Goal: Transaction & Acquisition: Purchase product/service

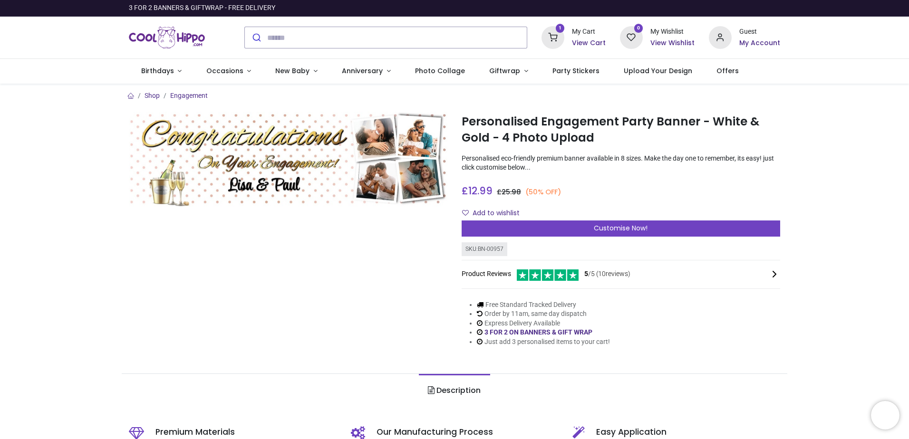
click at [588, 43] on h6 "View Cart" at bounding box center [589, 43] width 34 height 10
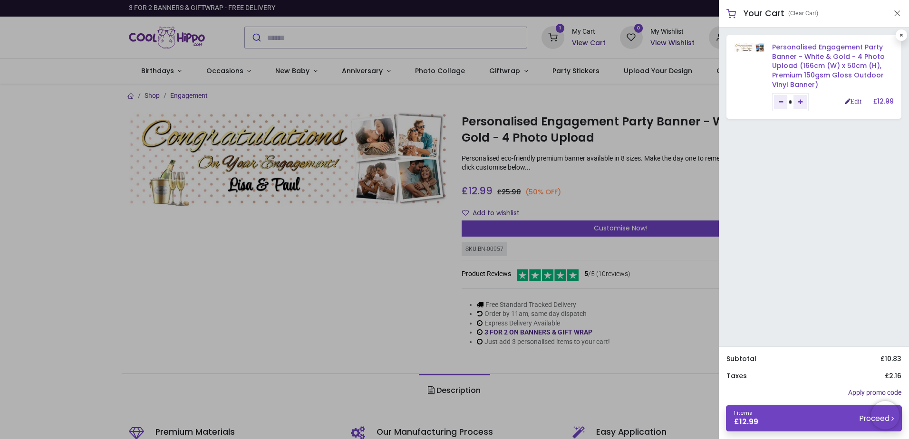
click at [811, 57] on link "Personalised Engagement Party Banner - White & Gold - 4 Photo Upload (166cm (W)…" at bounding box center [828, 65] width 113 height 47
click at [753, 48] on img at bounding box center [792, 58] width 122 height 37
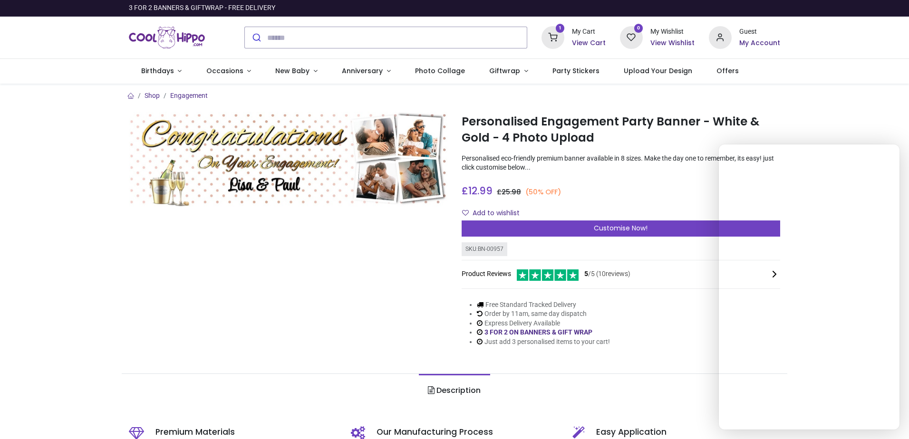
click at [570, 92] on div at bounding box center [454, 219] width 909 height 439
click at [583, 43] on h6 "View Cart" at bounding box center [589, 43] width 34 height 10
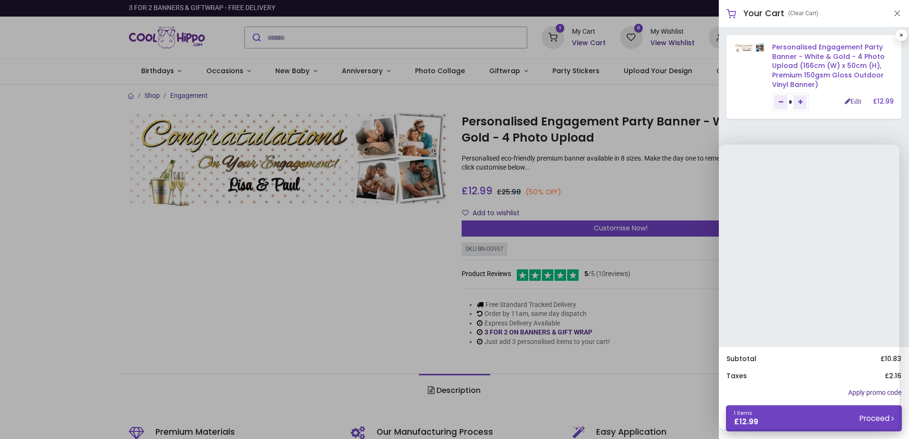
click at [805, 68] on link "Personalised Engagement Party Banner - White & Gold - 4 Photo Upload (166cm (W)…" at bounding box center [828, 65] width 113 height 47
click at [802, 58] on link "Personalised Engagement Party Banner - White & Gold - 4 Photo Upload (166cm (W)…" at bounding box center [828, 65] width 113 height 47
click at [792, 49] on link "Personalised Engagement Party Banner - White & Gold - 4 Photo Upload (166cm (W)…" at bounding box center [828, 65] width 113 height 47
click at [755, 47] on img at bounding box center [792, 58] width 122 height 37
click at [823, 64] on img at bounding box center [792, 58] width 122 height 37
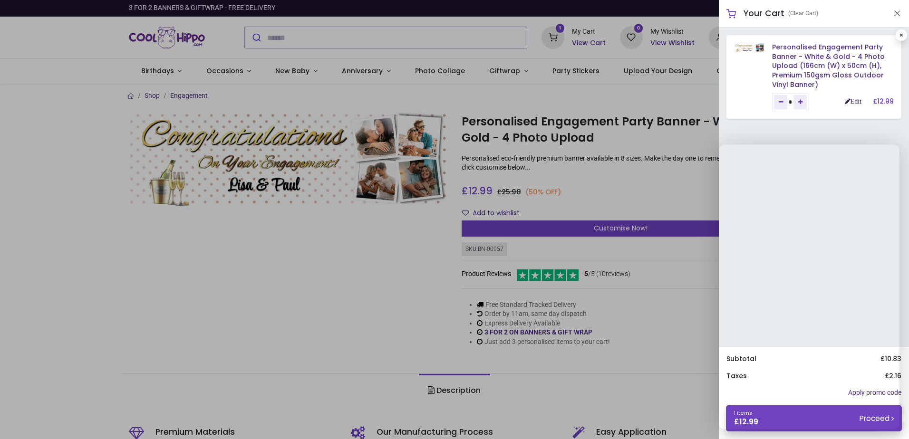
click at [848, 103] on link "Edit" at bounding box center [852, 101] width 17 height 7
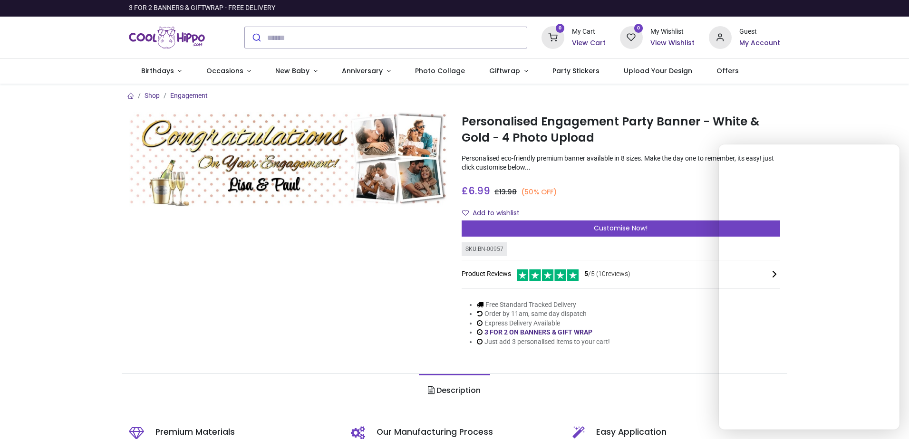
click at [346, 268] on div at bounding box center [288, 237] width 333 height 250
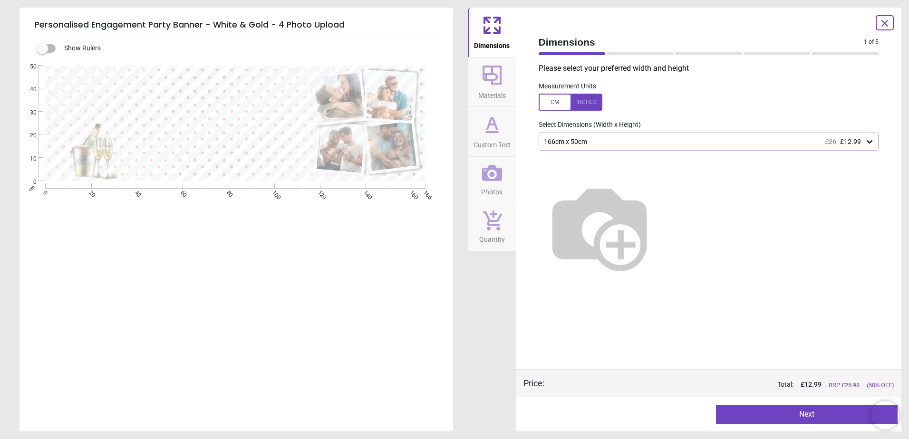
type textarea "**********"
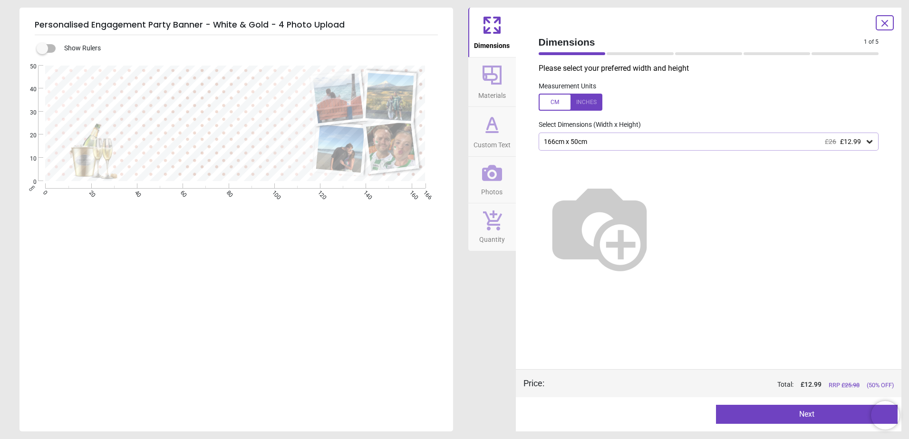
click at [802, 416] on button "Next" at bounding box center [807, 414] width 182 height 19
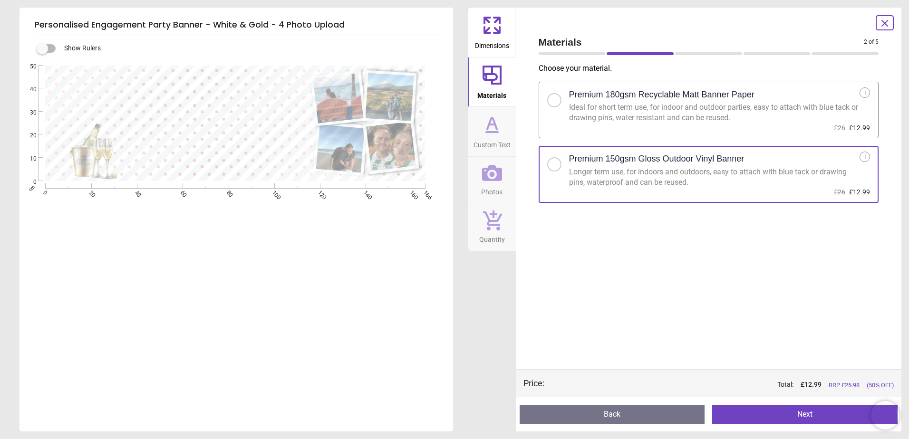
click at [778, 413] on button "Next" at bounding box center [804, 414] width 185 height 19
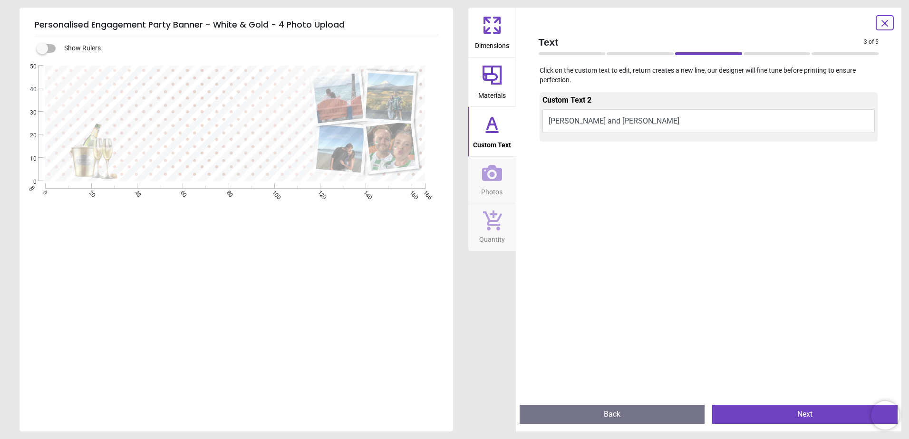
click at [776, 408] on button "Next" at bounding box center [804, 414] width 185 height 19
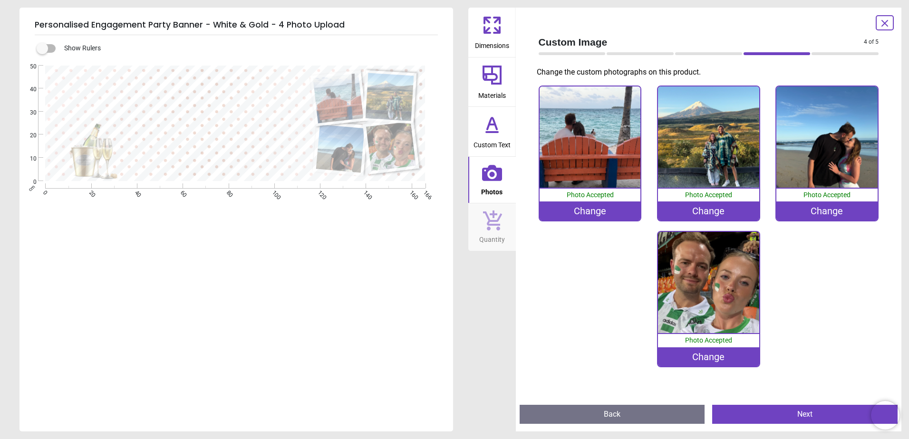
click at [579, 211] on div "Change" at bounding box center [589, 210] width 101 height 19
click at [600, 211] on div "Change" at bounding box center [589, 210] width 101 height 19
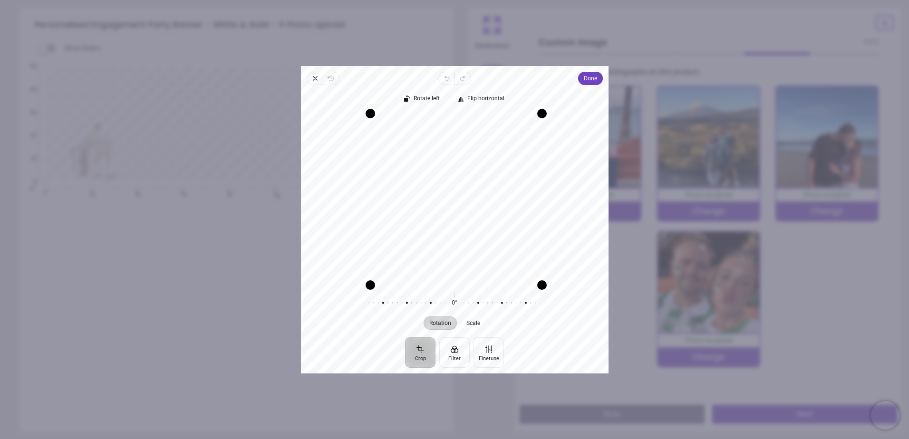
drag, startPoint x: 537, startPoint y: 283, endPoint x: 543, endPoint y: 308, distance: 25.4
click at [543, 308] on div "Rotate left Flip horizontal Recenter Rotation Scale 0° Reset" at bounding box center [454, 211] width 307 height 252
drag, startPoint x: 507, startPoint y: 263, endPoint x: 505, endPoint y: 254, distance: 9.2
click at [505, 254] on div "Recenter" at bounding box center [454, 197] width 292 height 169
click at [470, 324] on span "Scale" at bounding box center [473, 323] width 14 height 6
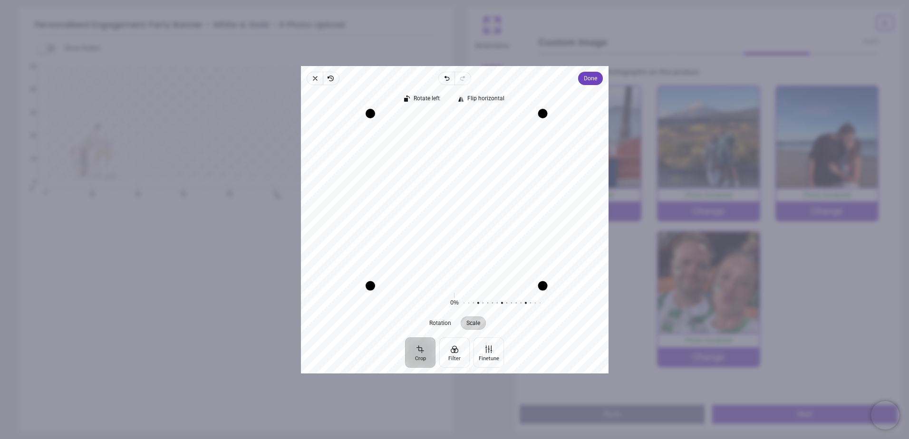
drag, startPoint x: 542, startPoint y: 285, endPoint x: 558, endPoint y: 322, distance: 40.6
click at [558, 322] on div "Rotate left Flip horizontal Recenter Rotation Scale 0° Reset 0% Reset" at bounding box center [454, 211] width 307 height 252
drag, startPoint x: 493, startPoint y: 232, endPoint x: 492, endPoint y: 224, distance: 8.1
click at [492, 224] on div "Recenter" at bounding box center [454, 197] width 292 height 169
drag, startPoint x: 483, startPoint y: 161, endPoint x: 482, endPoint y: 192, distance: 30.9
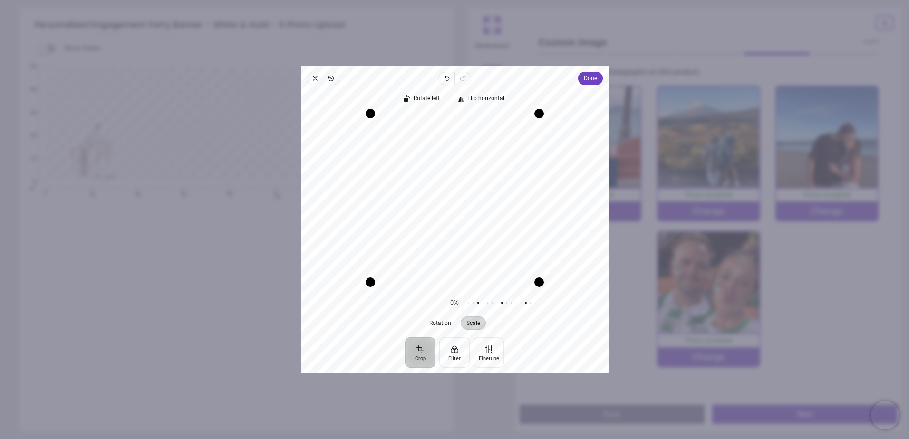
click at [482, 192] on div "Recenter" at bounding box center [454, 197] width 292 height 169
drag, startPoint x: 486, startPoint y: 187, endPoint x: 484, endPoint y: 178, distance: 9.1
click at [484, 178] on div "Recenter" at bounding box center [454, 197] width 292 height 169
drag, startPoint x: 540, startPoint y: 286, endPoint x: 494, endPoint y: 318, distance: 56.7
click at [609, 264] on div "**********" at bounding box center [620, 233] width 318 height 59
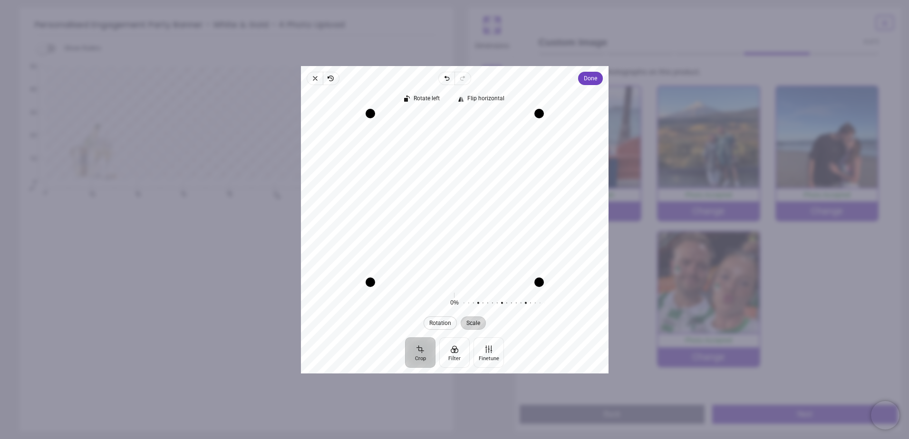
click at [439, 323] on span "Rotation" at bounding box center [440, 323] width 22 height 6
drag, startPoint x: 540, startPoint y: 281, endPoint x: 535, endPoint y: 320, distance: 38.8
click at [535, 320] on div "Rotate left Flip horizontal Recenter Rotation Scale 0° Reset 0% Reset" at bounding box center [454, 211] width 307 height 252
drag, startPoint x: 504, startPoint y: 205, endPoint x: 501, endPoint y: 196, distance: 9.9
click at [500, 200] on div "Recenter" at bounding box center [454, 197] width 292 height 169
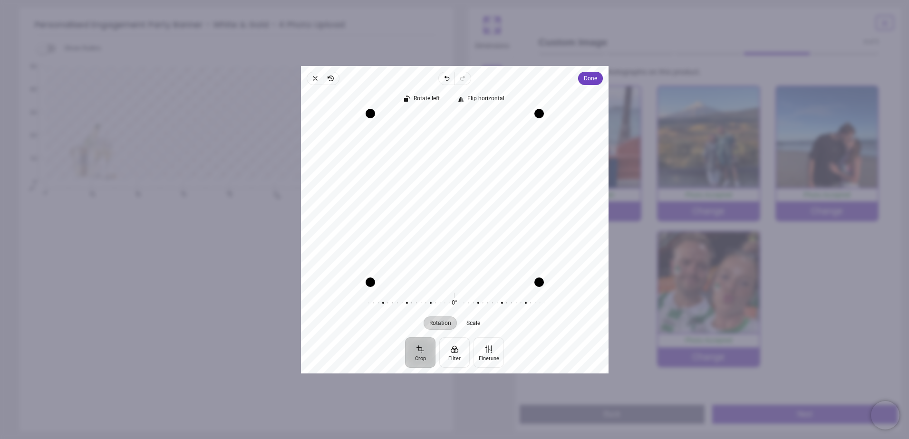
drag, startPoint x: 453, startPoint y: 204, endPoint x: 453, endPoint y: 197, distance: 7.1
click at [453, 197] on div "Recenter" at bounding box center [454, 197] width 292 height 169
click at [587, 79] on span "Done" at bounding box center [589, 78] width 13 height 11
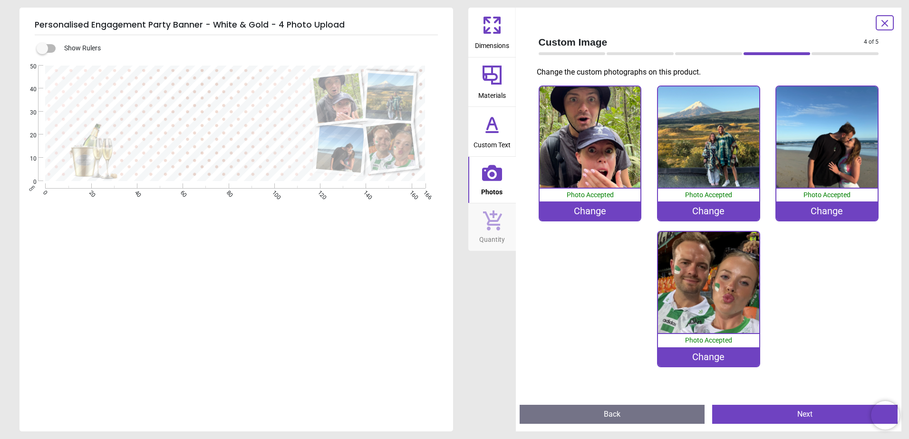
click at [605, 215] on div "Change" at bounding box center [589, 210] width 101 height 19
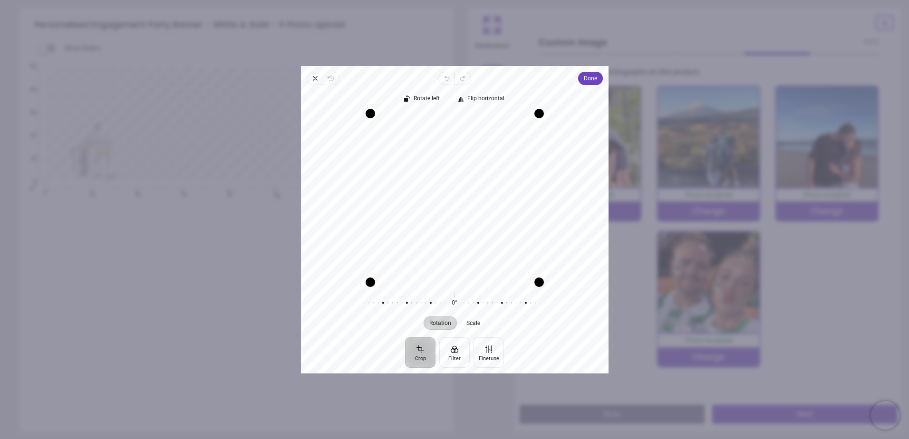
click at [488, 264] on div "Recenter" at bounding box center [454, 197] width 292 height 169
drag, startPoint x: 373, startPoint y: 280, endPoint x: 328, endPoint y: 281, distance: 44.7
click at [318, 277] on div "Recenter" at bounding box center [454, 197] width 292 height 169
drag, startPoint x: 544, startPoint y: 285, endPoint x: 561, endPoint y: 288, distance: 17.4
click at [561, 288] on div "Rotate left Flip horizontal Recenter Rotation Scale 0° Reset" at bounding box center [454, 211] width 307 height 252
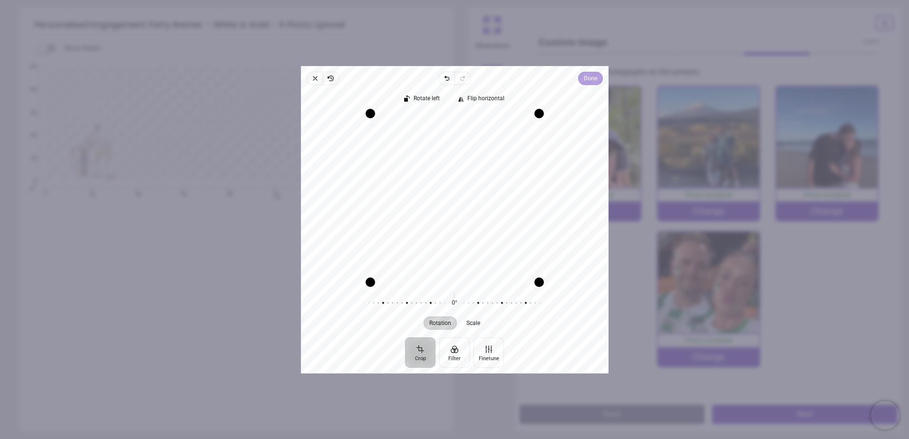
click at [592, 78] on span "Done" at bounding box center [589, 78] width 13 height 11
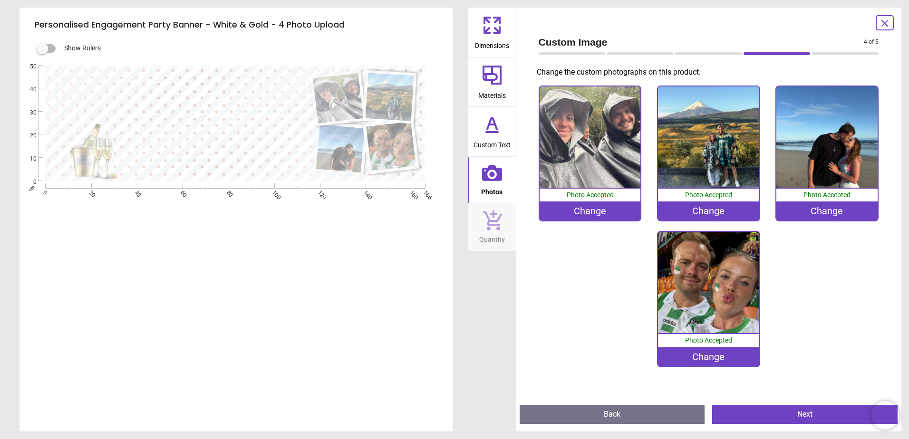
click at [737, 410] on button "Next" at bounding box center [804, 414] width 185 height 19
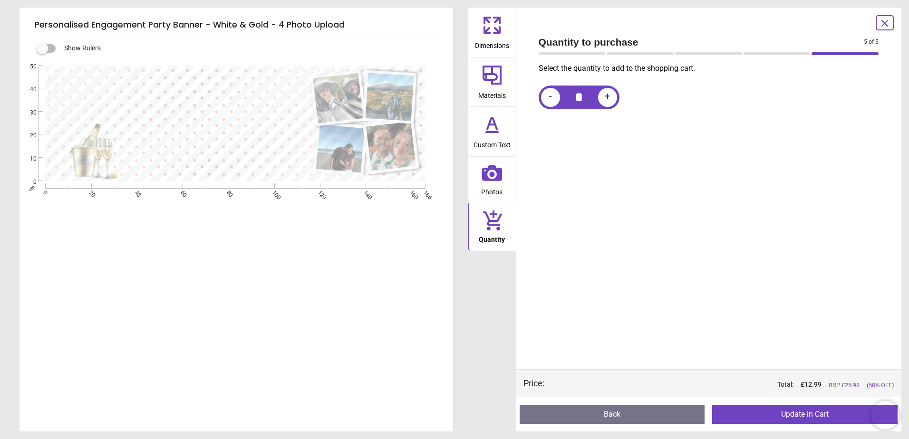
click at [767, 409] on button "Update in Cart" at bounding box center [804, 414] width 185 height 19
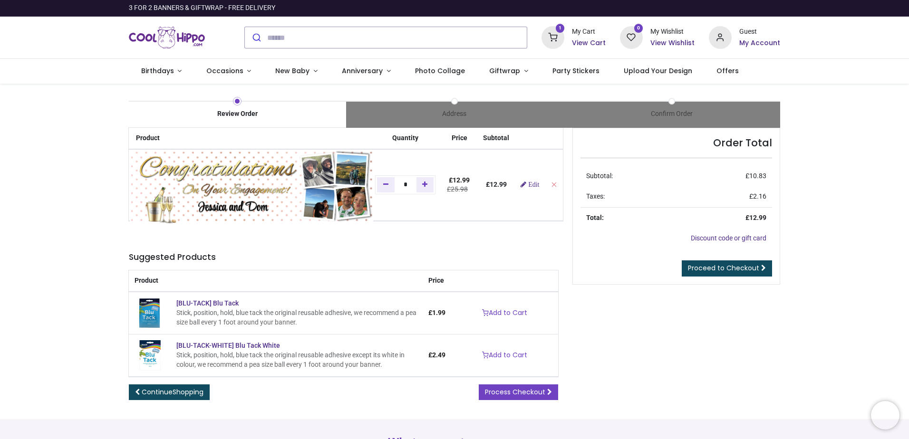
click at [180, 163] on img at bounding box center [251, 187] width 243 height 74
click at [183, 162] on img at bounding box center [251, 187] width 243 height 74
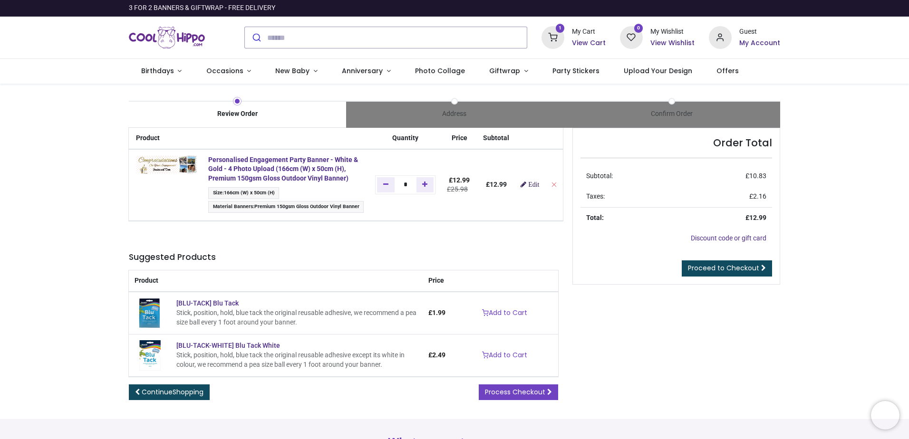
click at [529, 183] on link "Edit" at bounding box center [529, 184] width 19 height 7
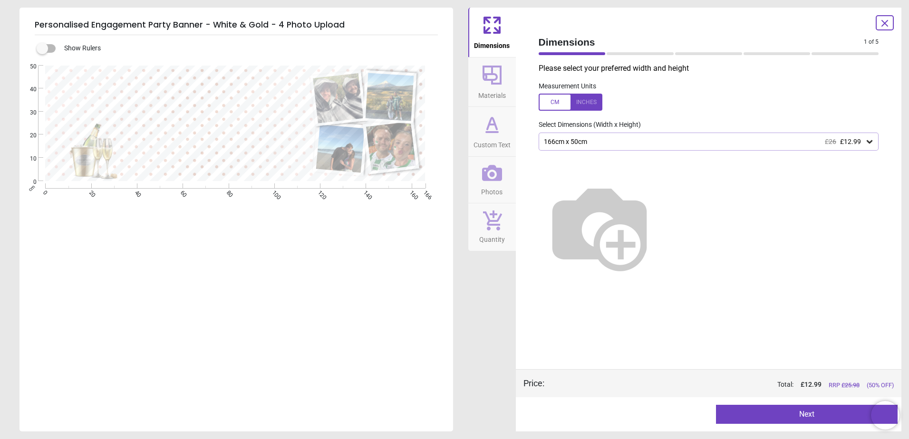
click at [492, 180] on icon at bounding box center [492, 173] width 20 height 16
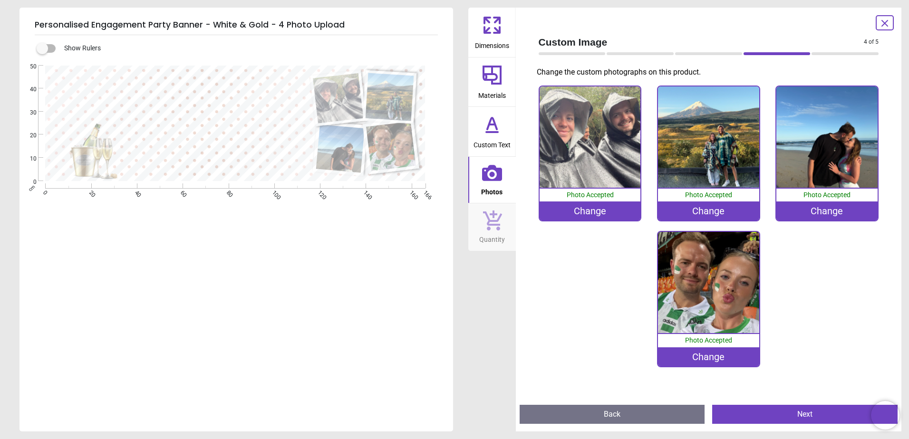
click at [582, 215] on div "Change" at bounding box center [589, 210] width 101 height 19
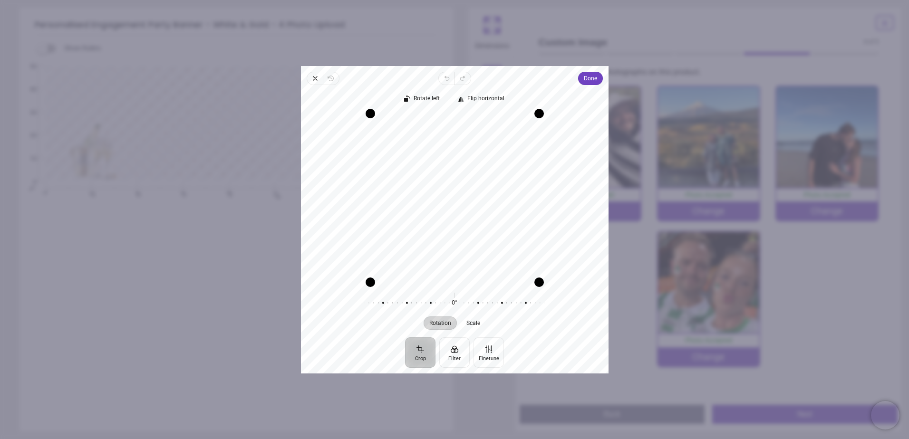
drag, startPoint x: 475, startPoint y: 224, endPoint x: 478, endPoint y: 206, distance: 18.0
click at [478, 206] on div "Recenter" at bounding box center [454, 197] width 292 height 169
drag, startPoint x: 495, startPoint y: 206, endPoint x: 489, endPoint y: 200, distance: 8.1
click at [489, 200] on div "Recenter" at bounding box center [454, 197] width 292 height 169
click at [589, 79] on span "Done" at bounding box center [589, 78] width 13 height 11
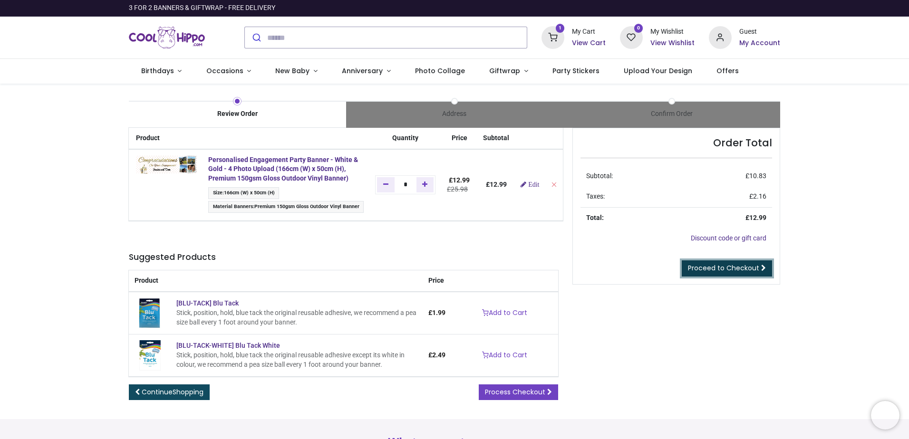
click at [706, 267] on span "Proceed to Checkout" at bounding box center [723, 268] width 71 height 10
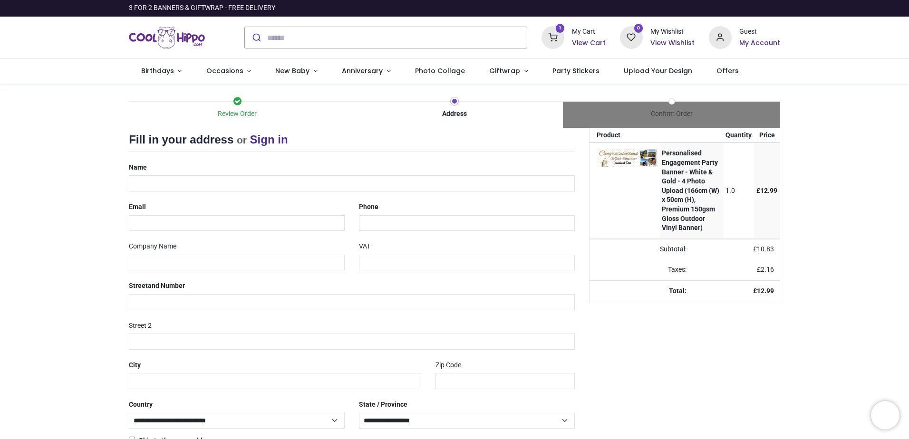
select select "***"
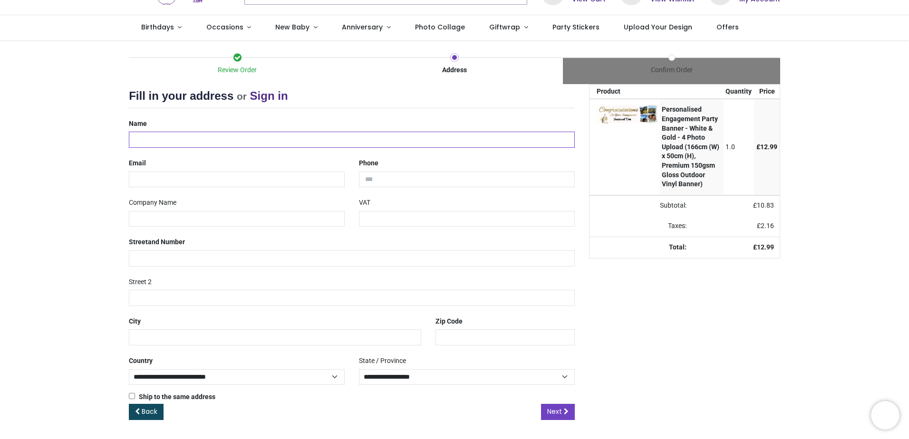
click at [161, 141] on input "text" at bounding box center [352, 140] width 446 height 16
type input "**********"
type input "*******"
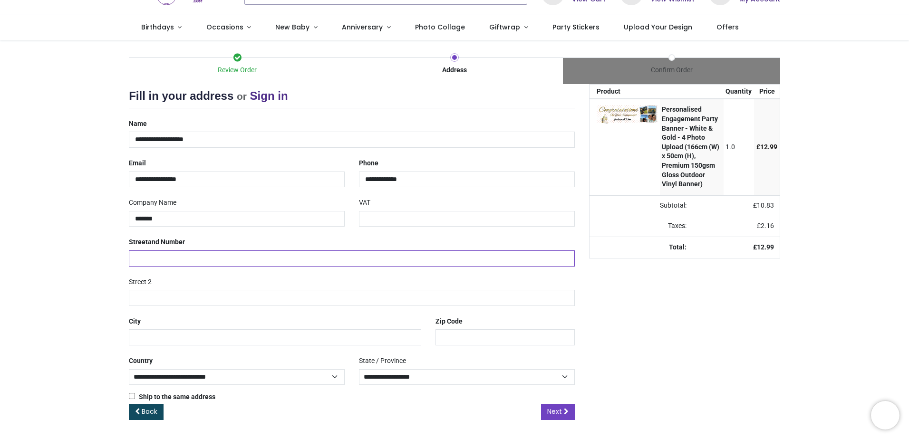
type input "**********"
type input "*****"
type input "******"
type input "*******"
drag, startPoint x: 147, startPoint y: 138, endPoint x: 173, endPoint y: 140, distance: 26.2
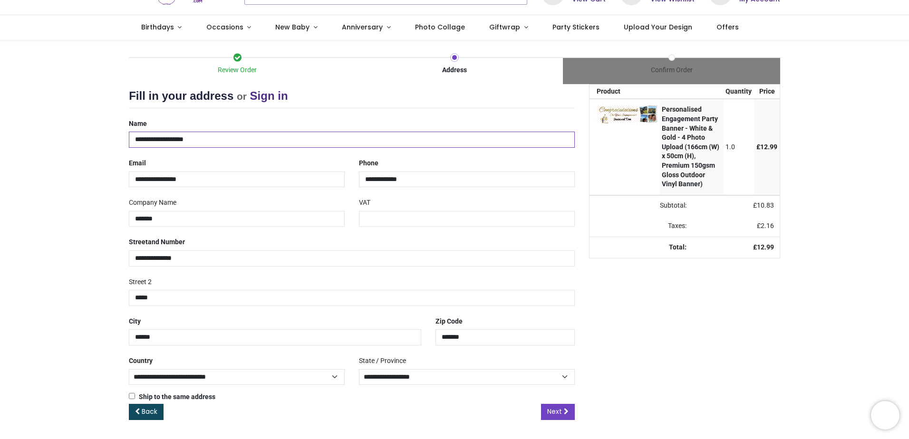
click at [173, 140] on input "**********" at bounding box center [352, 140] width 446 height 16
type input "**********"
click at [453, 378] on select "**********" at bounding box center [467, 377] width 216 height 16
select select "***"
click at [359, 369] on select "**********" at bounding box center [467, 377] width 216 height 16
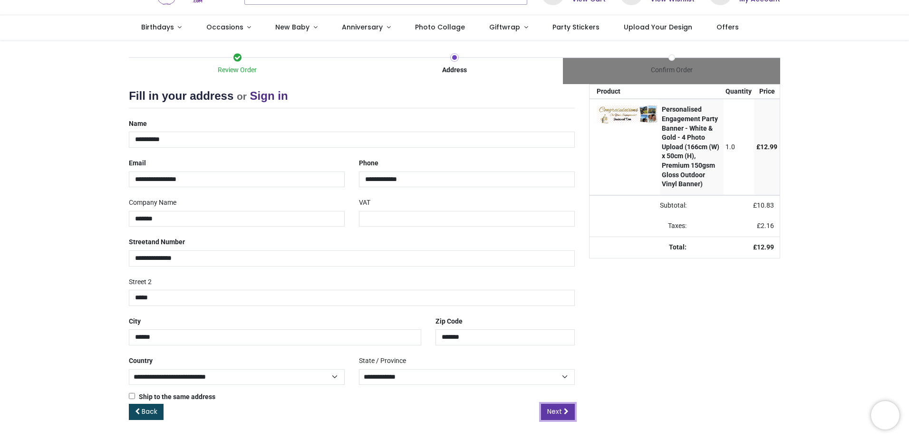
click at [555, 416] on span "Next" at bounding box center [554, 412] width 15 height 10
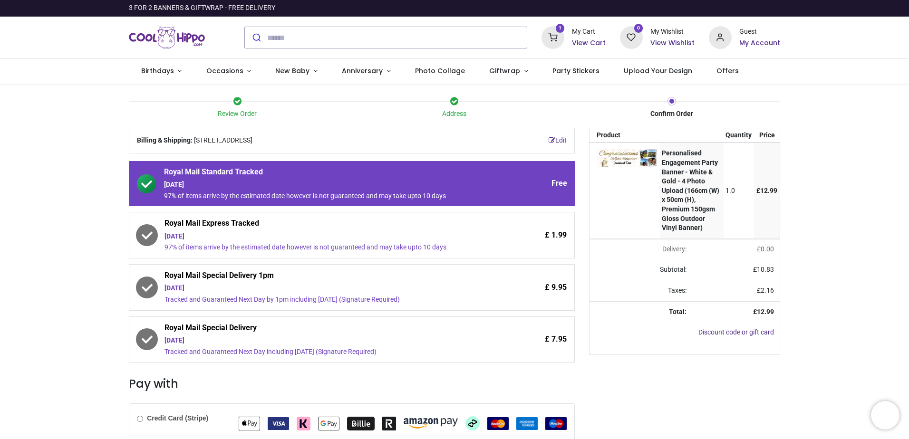
click at [335, 234] on div "[DATE]" at bounding box center [325, 237] width 322 height 10
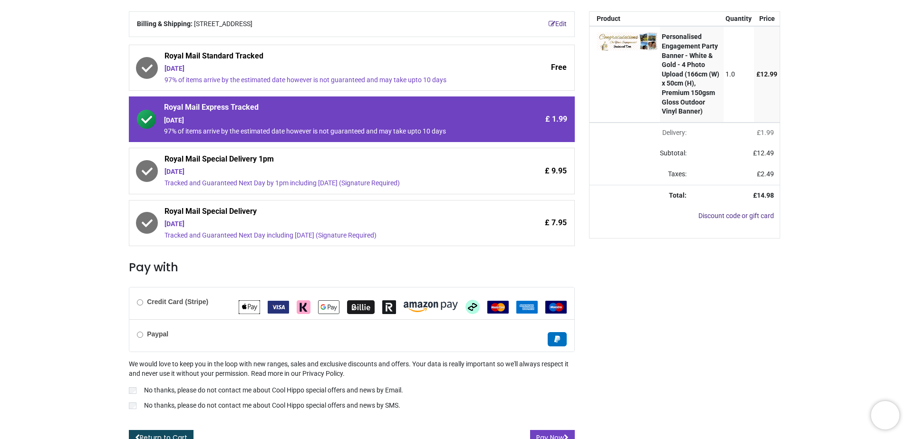
scroll to position [127, 0]
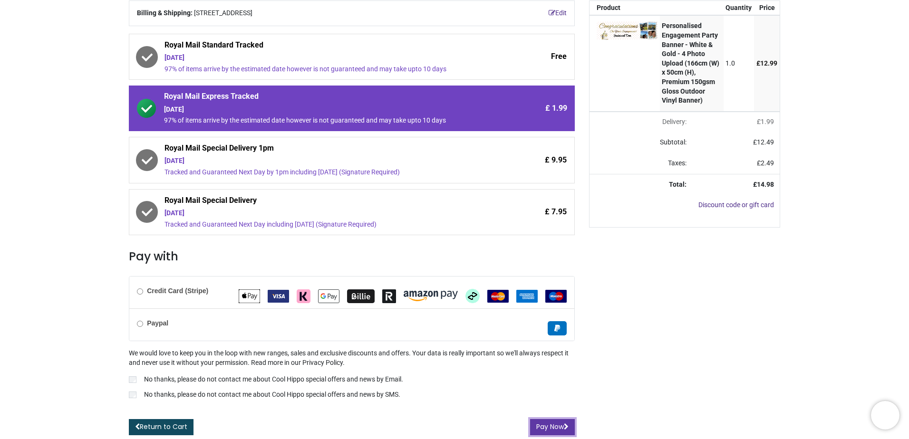
click at [557, 425] on button "Pay Now" at bounding box center [552, 427] width 45 height 16
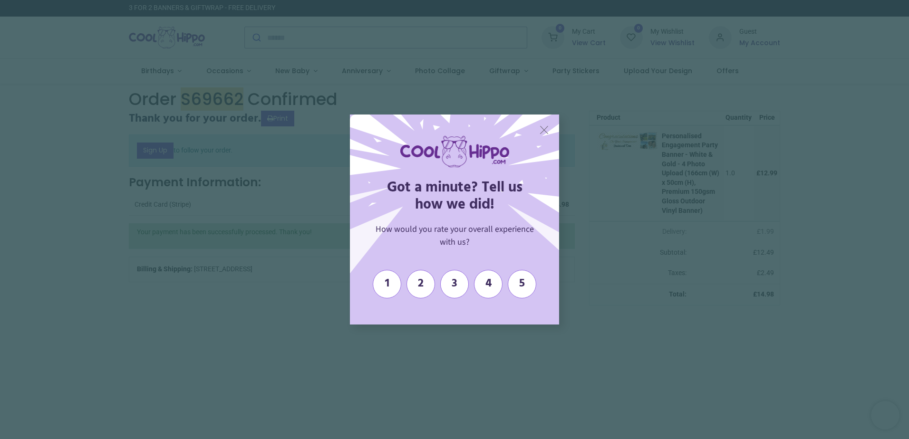
click at [544, 132] on span "X" at bounding box center [544, 130] width 10 height 14
